Goal: Information Seeking & Learning: Learn about a topic

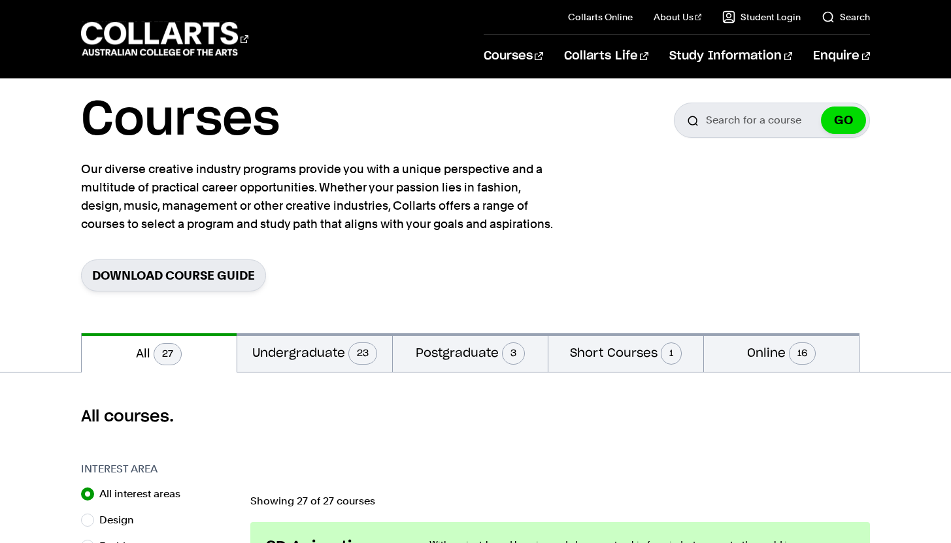
scroll to position [40, 0]
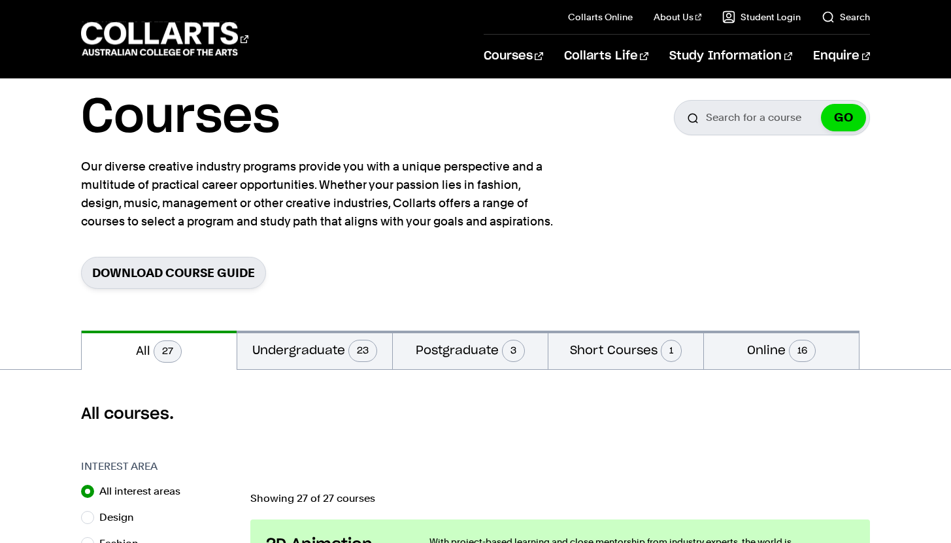
click at [257, 359] on button "Undergraduate 23" at bounding box center [314, 350] width 155 height 39
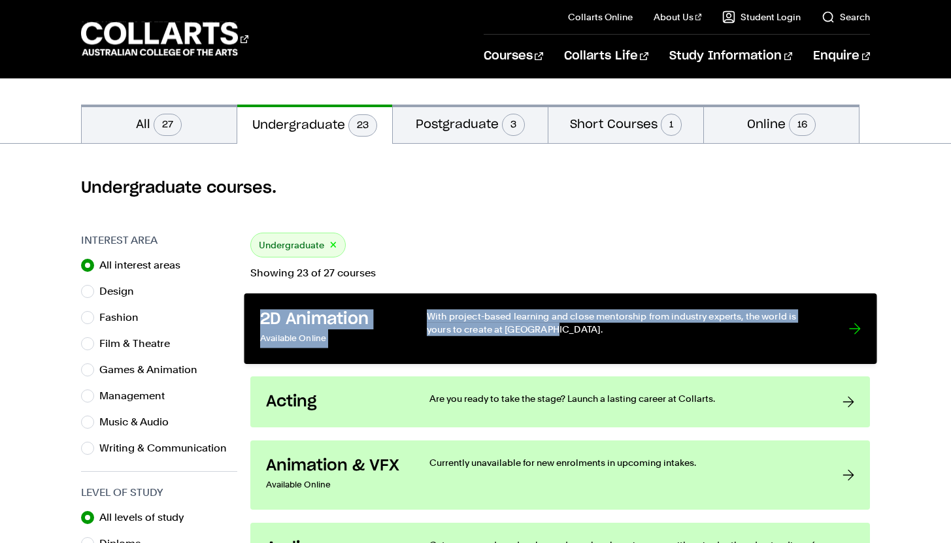
scroll to position [269, 0]
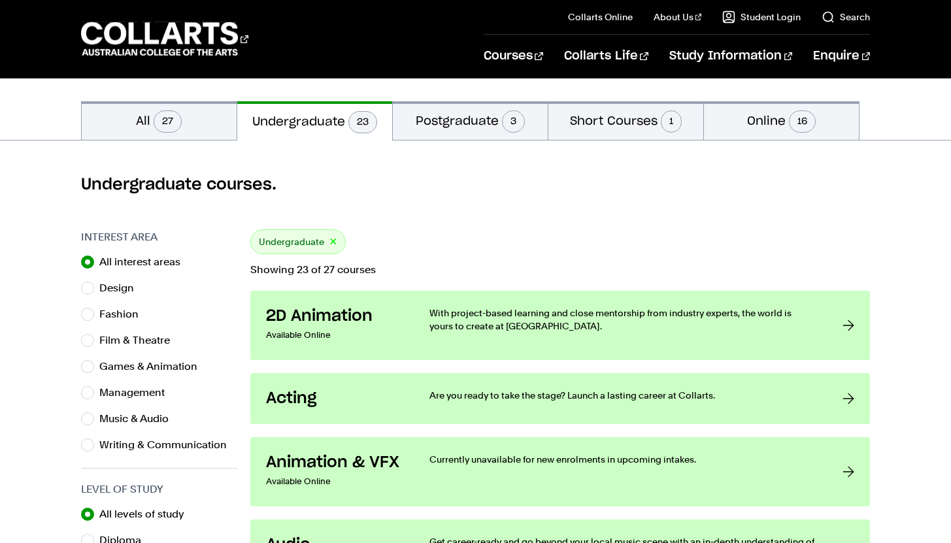
click at [581, 217] on div "Undergraduate courses." at bounding box center [475, 185] width 951 height 89
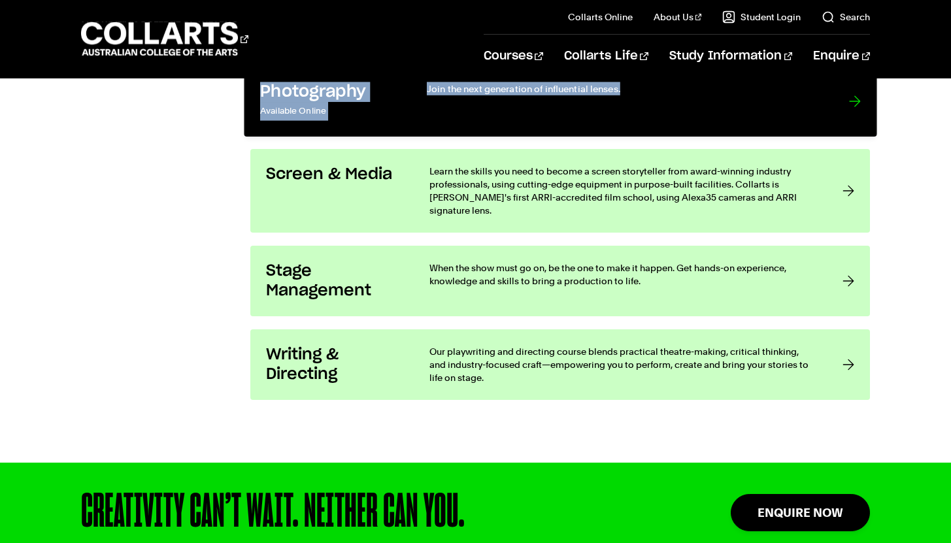
scroll to position [2344, 0]
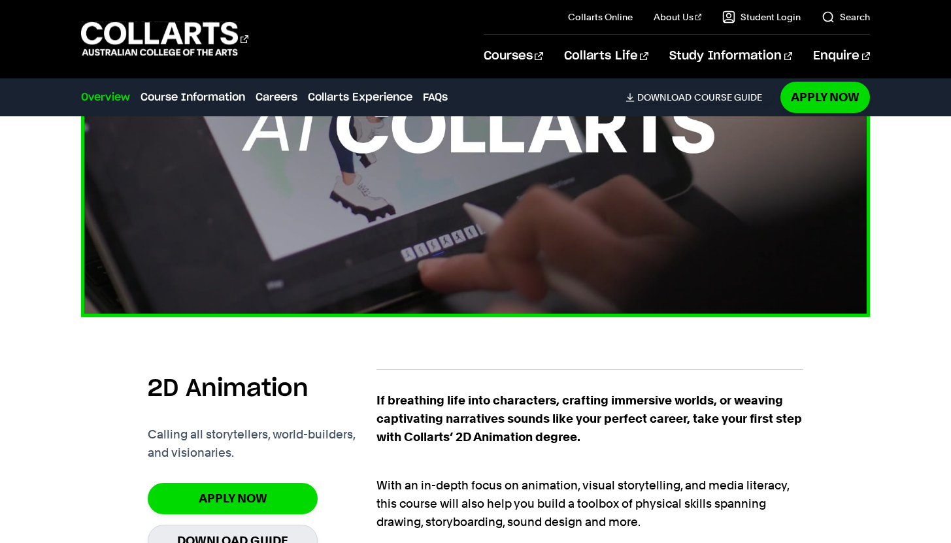
scroll to position [600, 0]
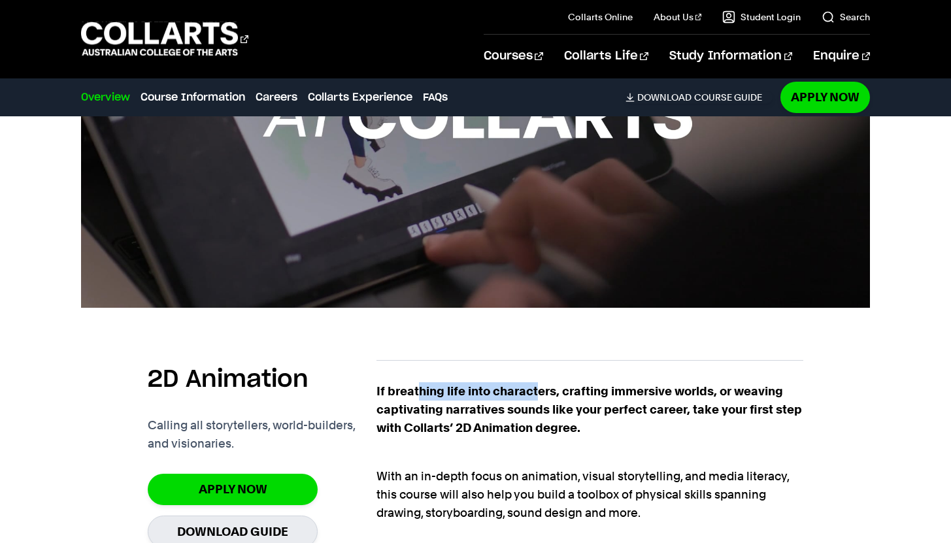
drag, startPoint x: 418, startPoint y: 393, endPoint x: 537, endPoint y: 396, distance: 118.3
click at [537, 396] on strong "If breathing life into characters, crafting immersive worlds, or weaving captiv…" at bounding box center [588, 409] width 425 height 50
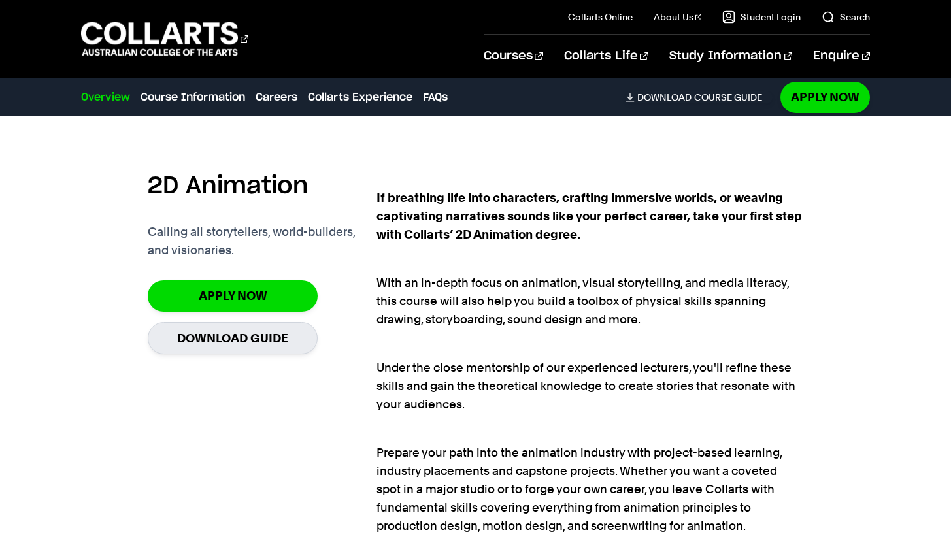
scroll to position [667, 0]
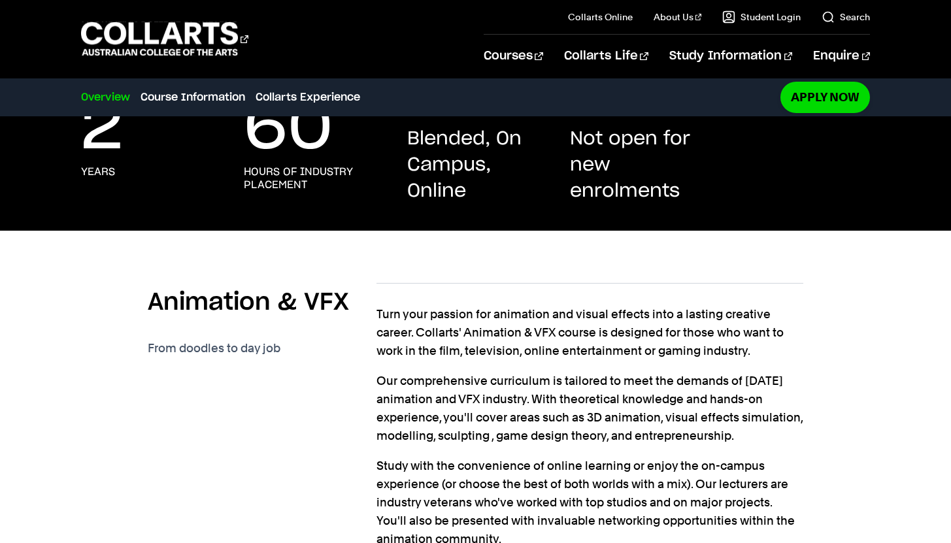
scroll to position [254, 0]
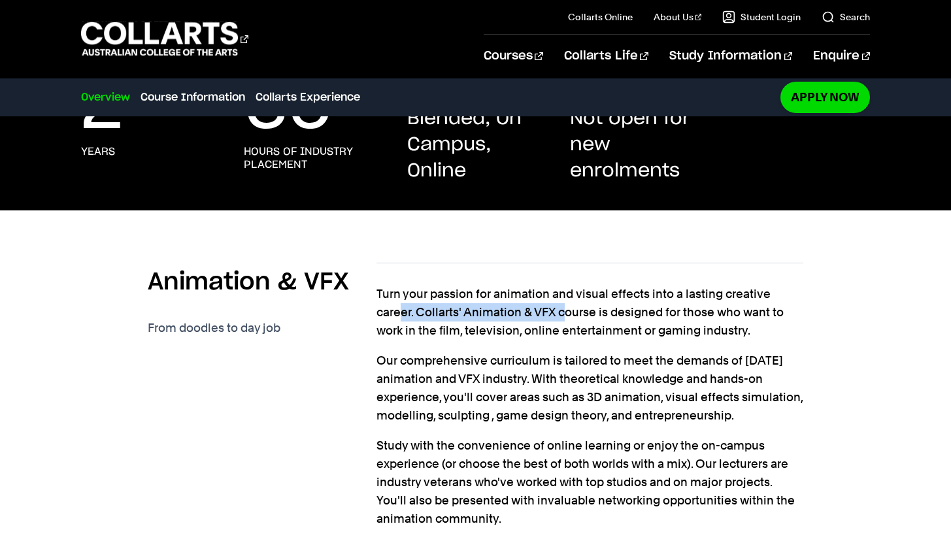
drag, startPoint x: 403, startPoint y: 312, endPoint x: 567, endPoint y: 311, distance: 164.7
click at [567, 311] on p "Turn your passion for animation and visual effects into a lasting creative care…" at bounding box center [589, 312] width 426 height 55
click at [567, 310] on p "Turn your passion for animation and visual effects into a lasting creative care…" at bounding box center [589, 312] width 426 height 55
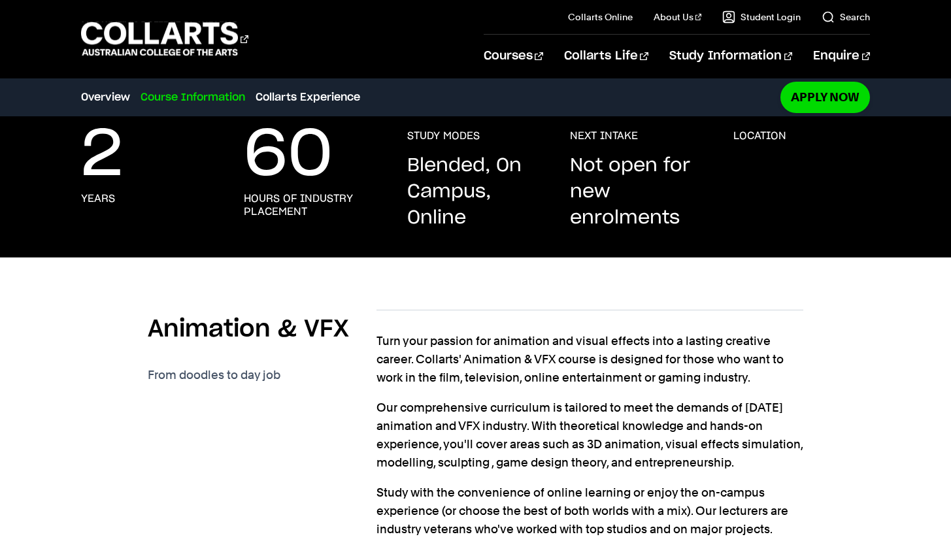
scroll to position [0, 0]
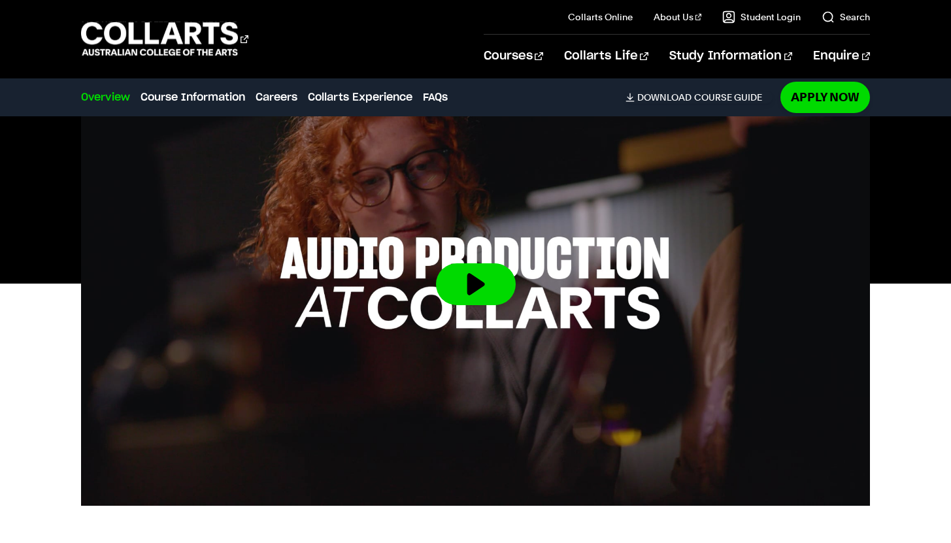
scroll to position [420, 0]
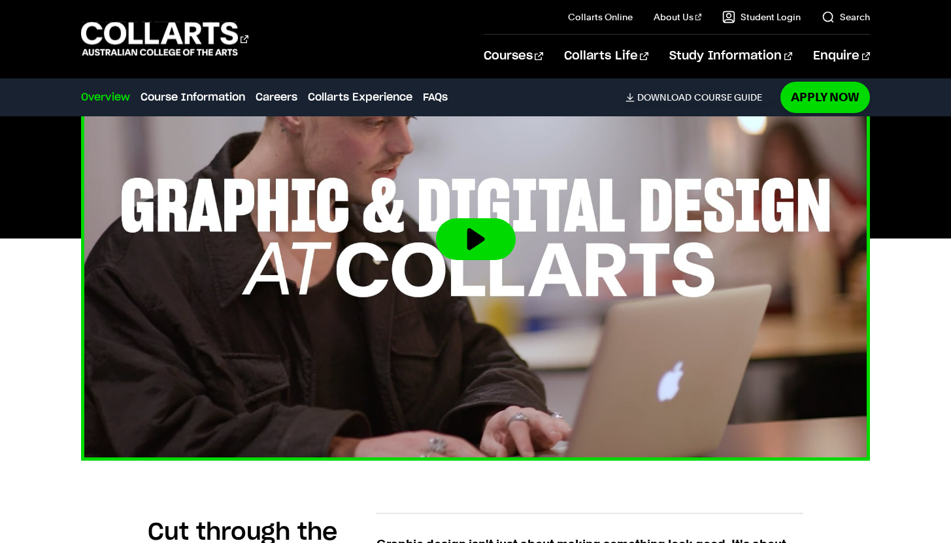
scroll to position [501, 0]
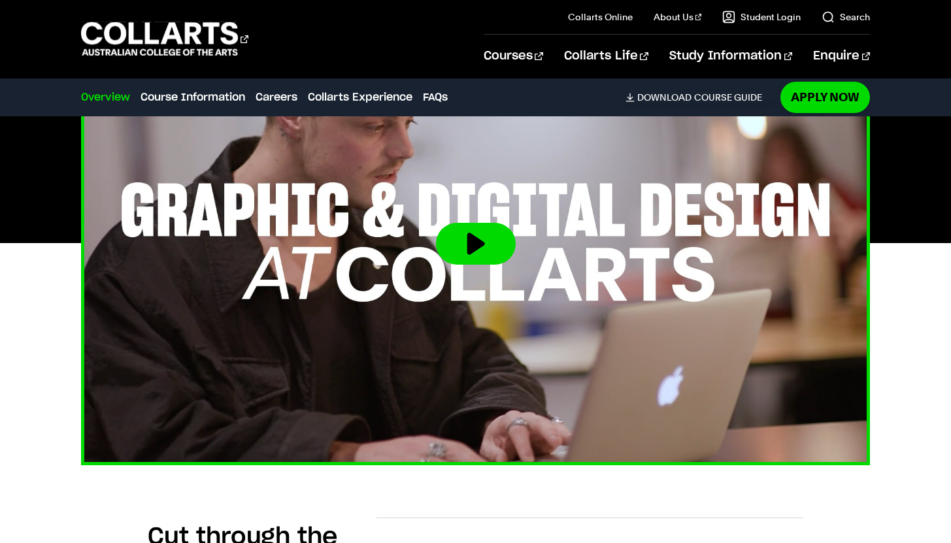
click at [487, 257] on button at bounding box center [476, 244] width 80 height 42
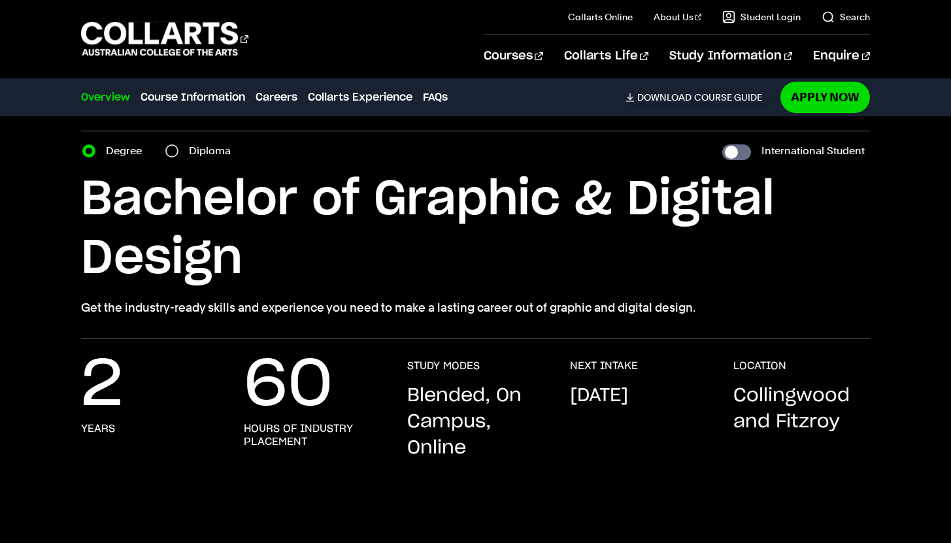
scroll to position [0, 0]
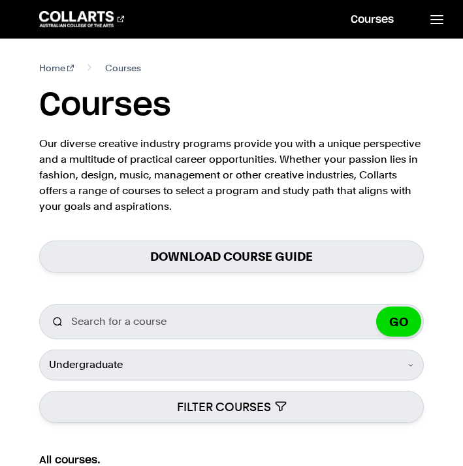
select select "Undergraduate"
